Goal: Check status: Check status

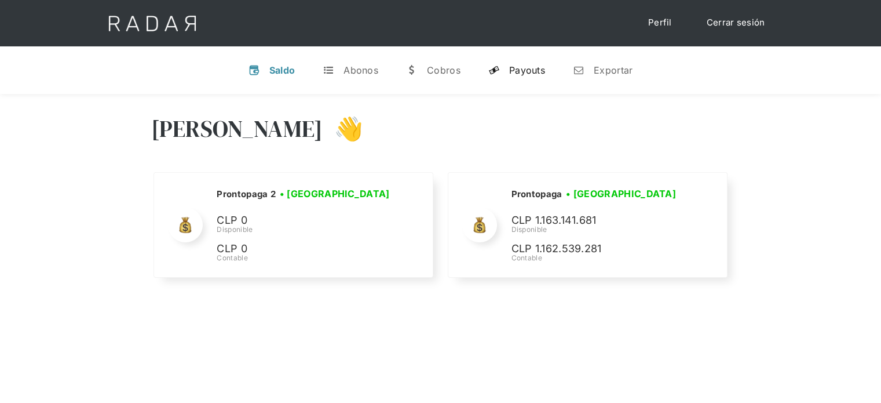
click at [518, 72] on div "Payouts" at bounding box center [527, 70] width 36 height 12
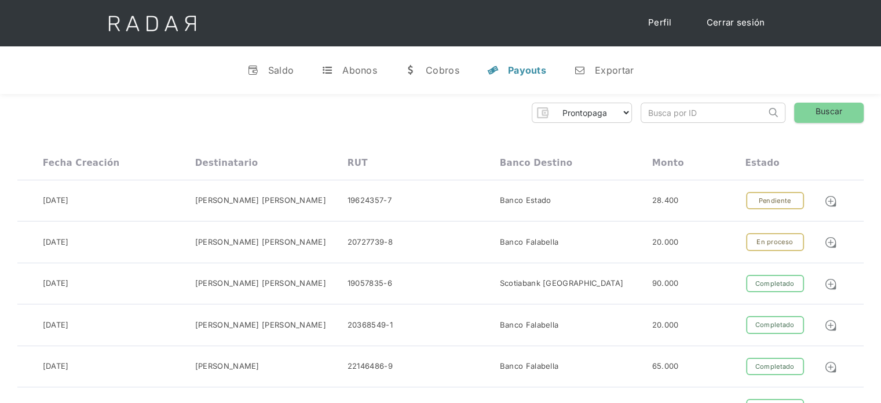
click at [654, 118] on input "search" at bounding box center [703, 112] width 125 height 19
paste input "33167c32-dedd-426a-a4c1-4cb2446fc03c"
drag, startPoint x: 657, startPoint y: 118, endPoint x: 644, endPoint y: 114, distance: 13.2
click at [640, 119] on div "Prontopaga Prontopaga 2 Thank you! Your submission has been received! Oops! Som…" at bounding box center [440, 113] width 846 height 20
click at [649, 113] on input "33167c32-dedd-426a-a4c1-4cb2446fc03c" at bounding box center [703, 112] width 125 height 19
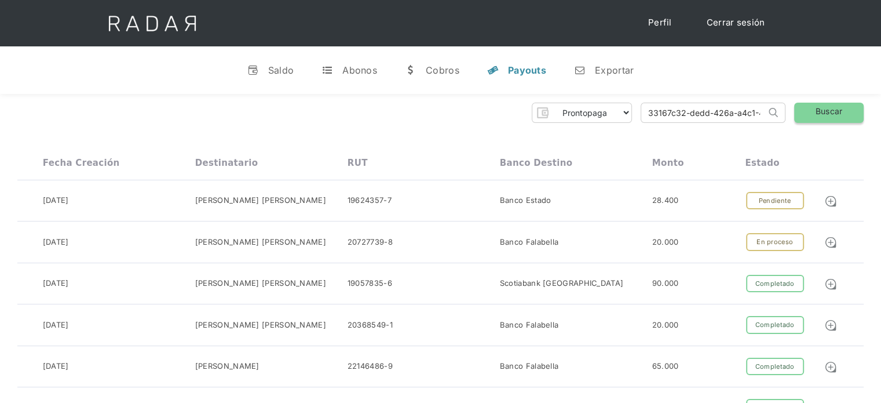
type input "33167c32-dedd-426a-a4c1-4cb2446fc03c"
drag, startPoint x: 824, startPoint y: 117, endPoint x: 797, endPoint y: 123, distance: 27.4
click at [824, 117] on link "Buscar" at bounding box center [829, 113] width 70 height 20
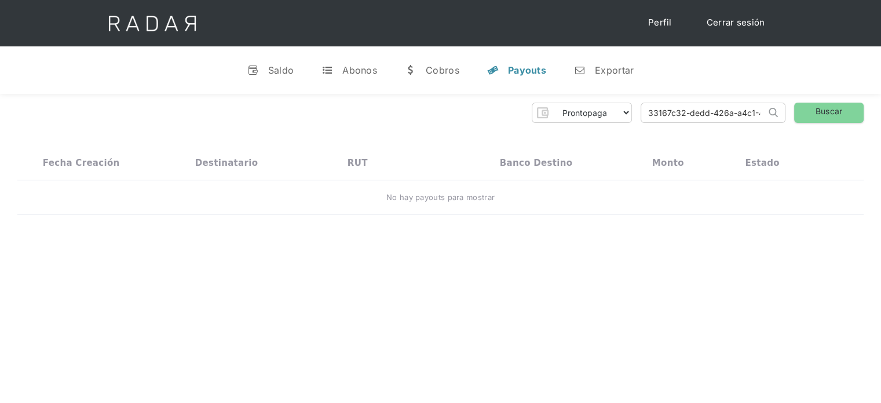
scroll to position [0, 54]
drag, startPoint x: 642, startPoint y: 111, endPoint x: 813, endPoint y: 141, distance: 173.7
click at [813, 141] on div "Prontopaga Prontopaga 2 Thank you! Your submission has been received! Oops! Som…" at bounding box center [440, 159] width 881 height 130
paste input "6ab189d0-6bc6-49d8-b679-ed36bd63fef6"
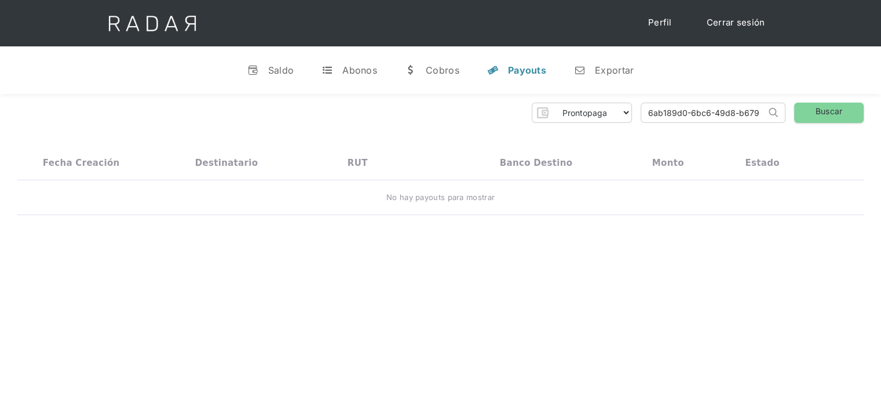
drag, startPoint x: 717, startPoint y: 116, endPoint x: 632, endPoint y: 132, distance: 86.5
click at [632, 132] on div "Prontopaga Prontopaga 2 Thank you! Your submission has been received! Oops! Som…" at bounding box center [440, 159] width 881 height 130
click at [652, 114] on input "6ab189d0-6bc6-49d8-b679-ed36bd63fef6" at bounding box center [703, 112] width 125 height 19
type input "6ab189d0-6bc6-49d8-b679-ed36bd63fef6"
click at [829, 109] on link "Buscar" at bounding box center [829, 113] width 70 height 20
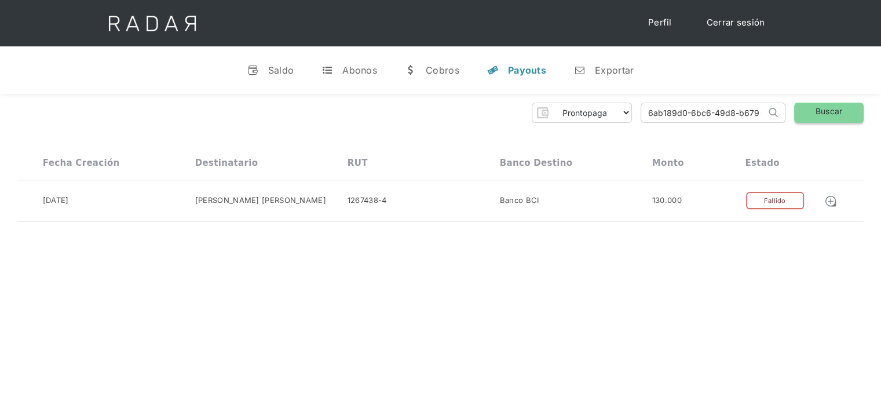
scroll to position [0, 56]
drag, startPoint x: 649, startPoint y: 113, endPoint x: 857, endPoint y: 104, distance: 208.2
click at [856, 104] on div "Prontopaga Prontopaga 2 Thank you! Your submission has been received! Oops! Som…" at bounding box center [440, 113] width 846 height 20
paste input "c3466375-ad2b-45d2-bebd-fb927e7cf533"
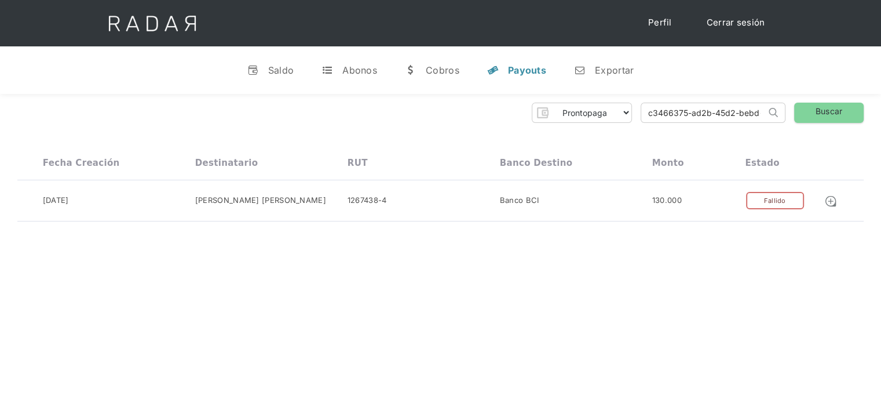
drag, startPoint x: 730, startPoint y: 108, endPoint x: 646, endPoint y: 123, distance: 85.3
click at [621, 138] on div "Prontopaga Prontopaga 2 Thank you! Your submission has been received! Oops! Som…" at bounding box center [440, 162] width 881 height 137
click at [650, 117] on input "c3466375-ad2b-45d2-bebd-fb927e7cf533" at bounding box center [703, 112] width 125 height 19
type input "c3466375-ad2b-45d2-bebd-fb927e7cf533"
click at [834, 111] on link "Buscar" at bounding box center [829, 113] width 70 height 20
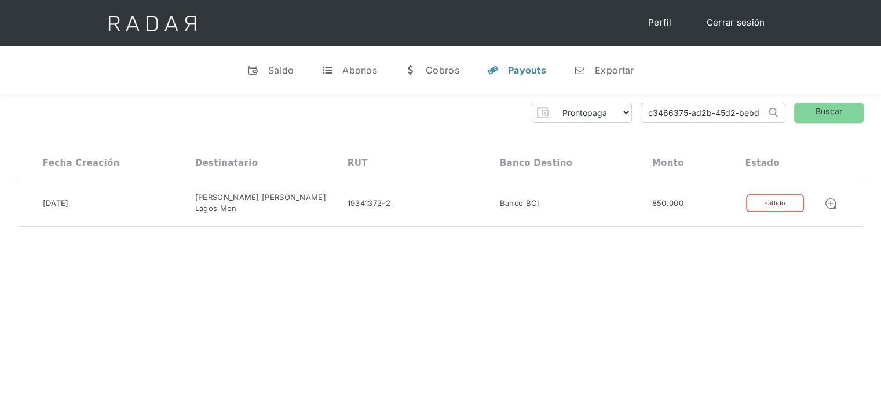
click at [728, 27] on link "Cerrar sesión" at bounding box center [736, 23] width 82 height 23
